Goal: Information Seeking & Learning: Learn about a topic

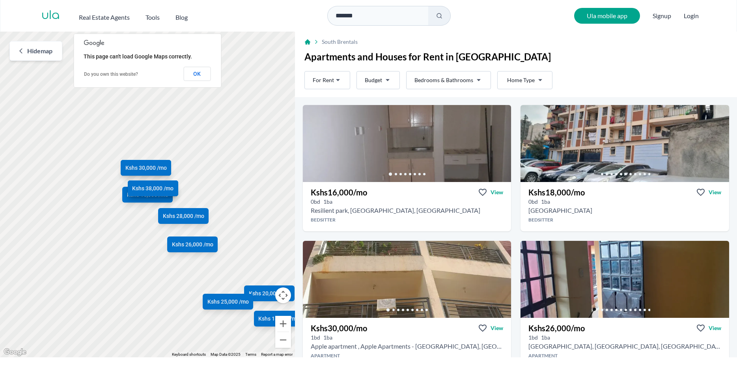
click at [472, 77] on html "Are you a real estate agent? Reach more buyers and renters. Sign up Ula Homes A…" at bounding box center [368, 178] width 737 height 357
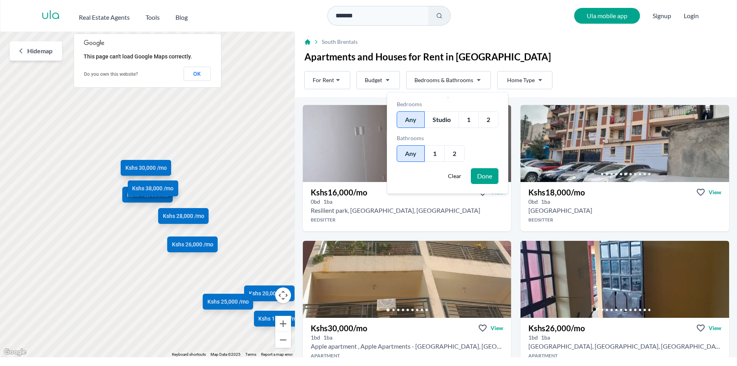
click at [473, 119] on div "1" at bounding box center [469, 119] width 20 height 17
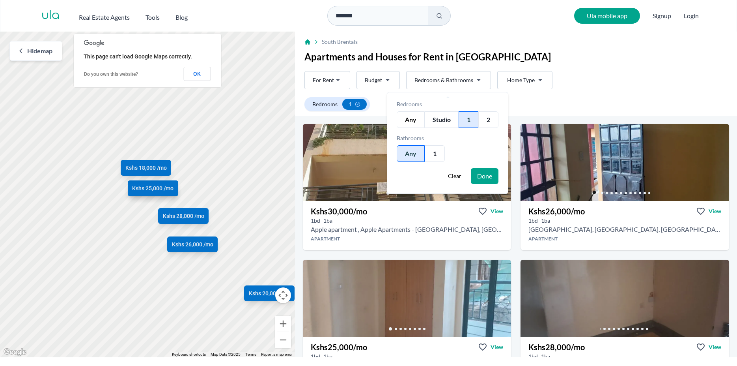
click at [483, 176] on button "Done" at bounding box center [485, 176] width 28 height 16
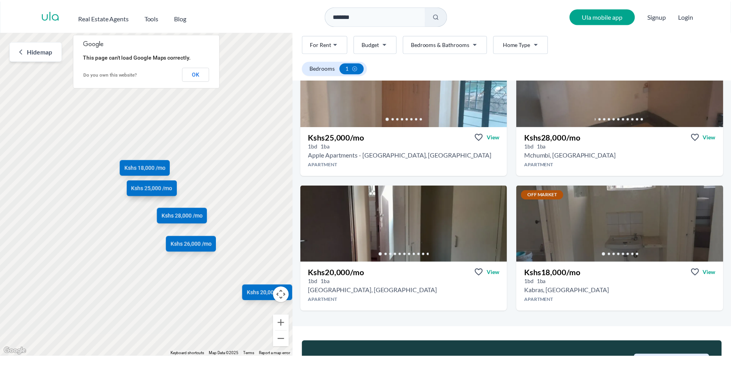
scroll to position [240, 0]
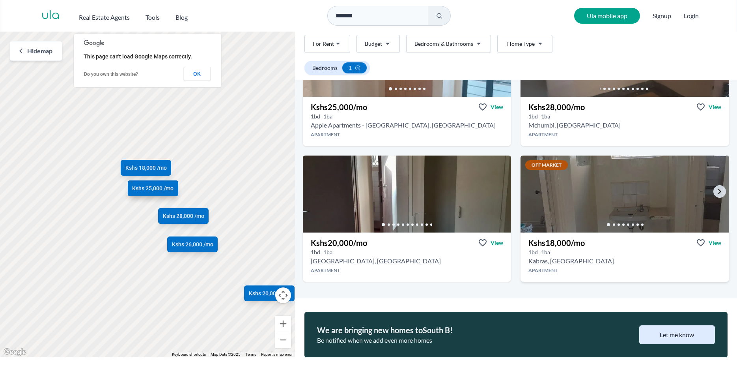
click at [572, 176] on img at bounding box center [625, 193] width 219 height 81
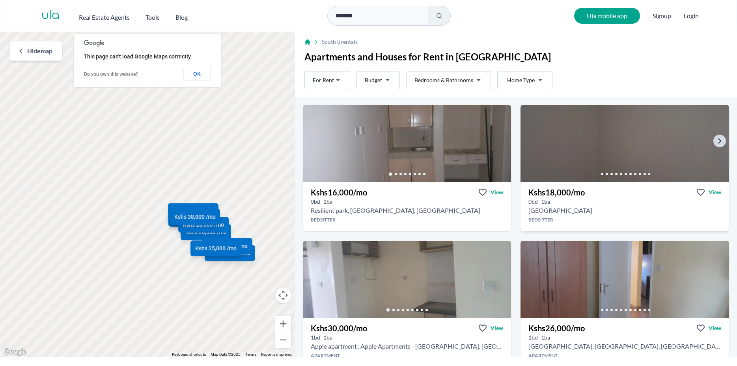
click at [591, 140] on img at bounding box center [625, 143] width 219 height 81
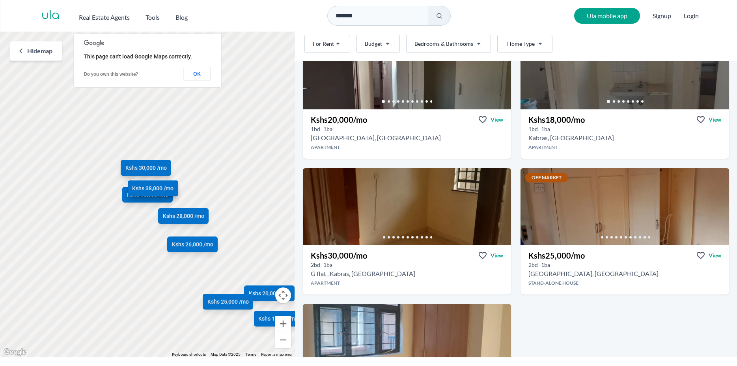
scroll to position [360, 0]
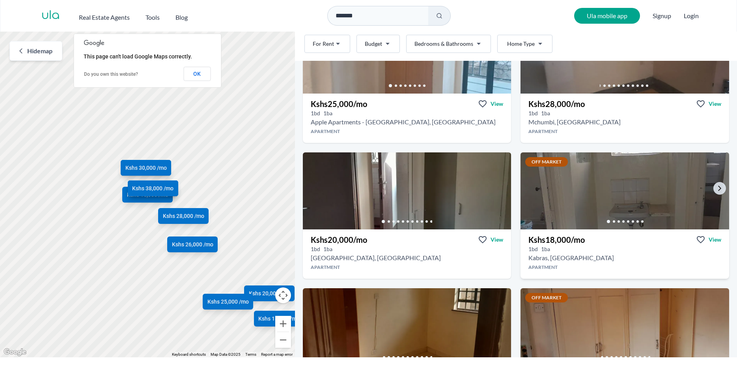
click at [593, 188] on img at bounding box center [625, 190] width 219 height 81
